Goal: Task Accomplishment & Management: Complete application form

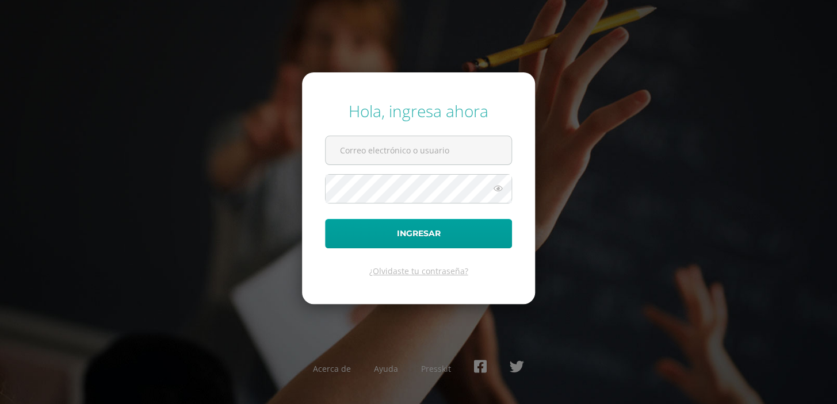
type input "jesusbony@hotmail.es"
